Goal: Task Accomplishment & Management: Use online tool/utility

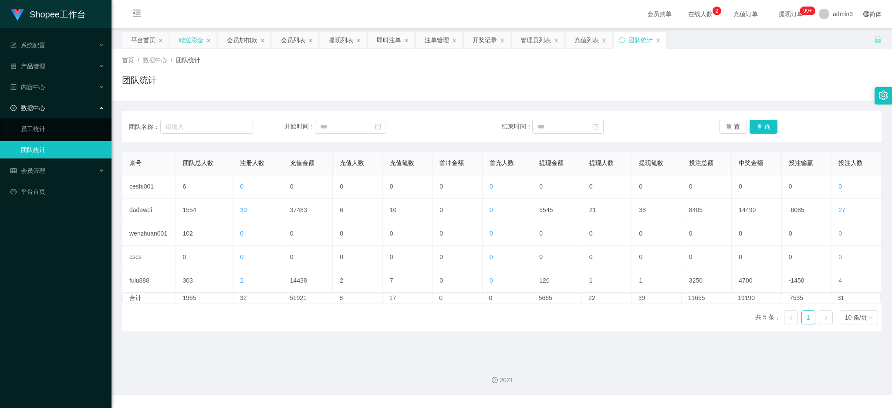
click at [183, 44] on div "赠送彩金" at bounding box center [191, 40] width 24 height 17
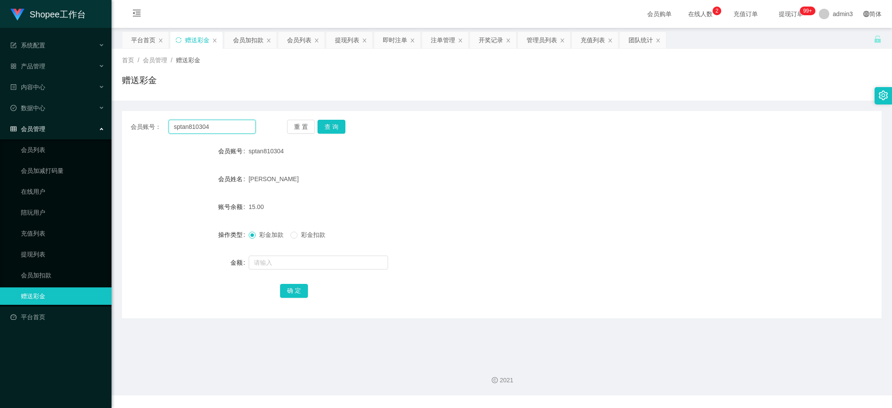
click at [183, 126] on input "sptan810304" at bounding box center [212, 127] width 87 height 14
paste input "KSL109"
type input "KSL109"
click at [332, 128] on button "查 询" at bounding box center [331, 127] width 28 height 14
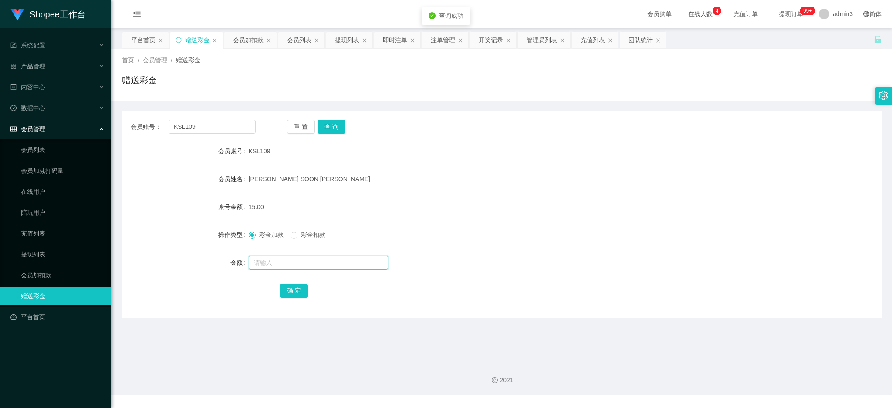
click at [286, 261] on input "text" at bounding box center [318, 263] width 139 height 14
type input "500"
click at [291, 289] on button "确 定" at bounding box center [294, 291] width 28 height 14
click at [181, 121] on input "KSL109" at bounding box center [212, 127] width 87 height 14
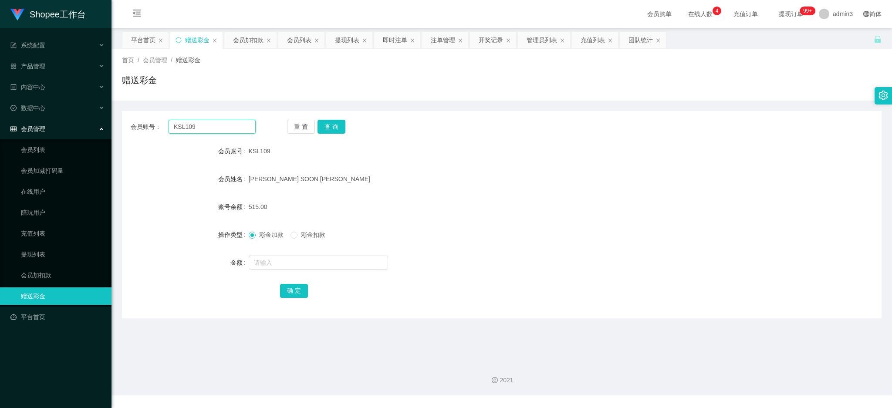
paste input "91461976"
type input "91461976"
click at [326, 124] on button "查 询" at bounding box center [331, 127] width 28 height 14
click at [271, 261] on input "text" at bounding box center [318, 263] width 139 height 14
type input "500"
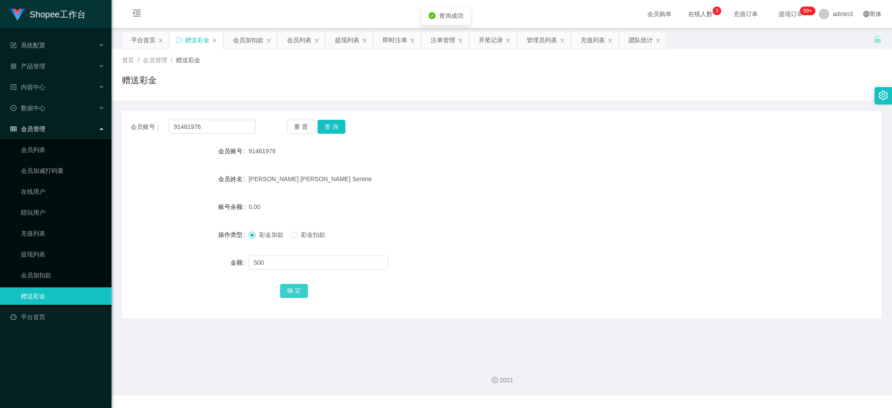
click at [292, 298] on div "确 定" at bounding box center [501, 290] width 443 height 17
click at [293, 290] on button "确 定" at bounding box center [294, 291] width 28 height 14
